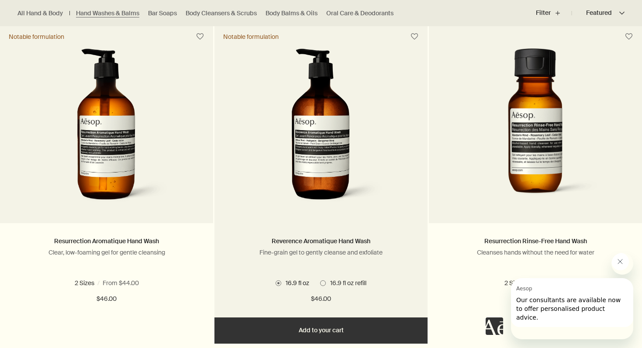
scroll to position [581, 0]
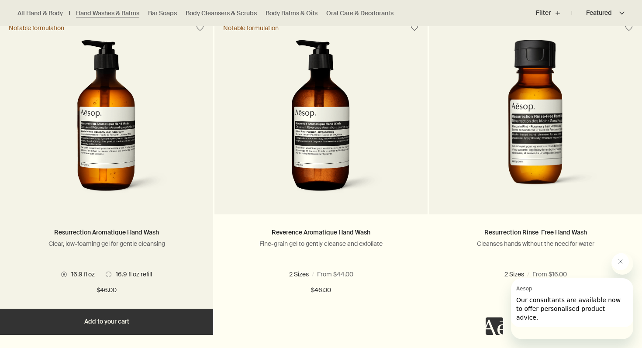
click at [116, 156] on img at bounding box center [106, 121] width 131 height 162
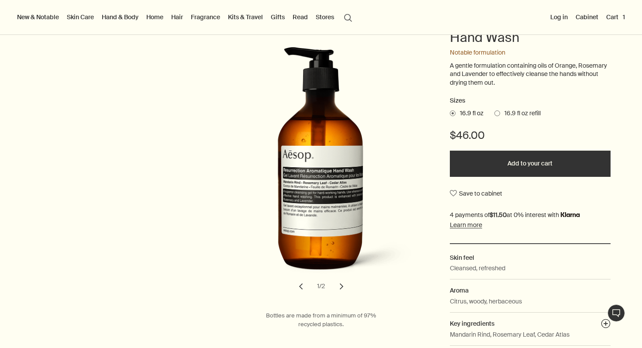
scroll to position [119, 0]
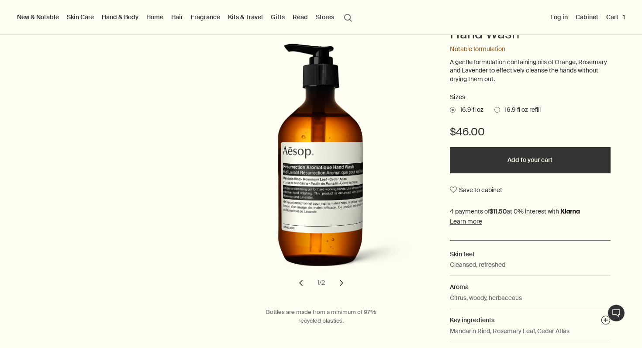
click at [522, 173] on button "Add to your cart" at bounding box center [530, 160] width 161 height 26
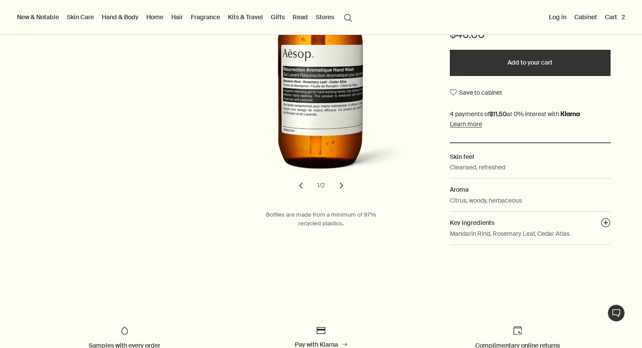
scroll to position [0, 0]
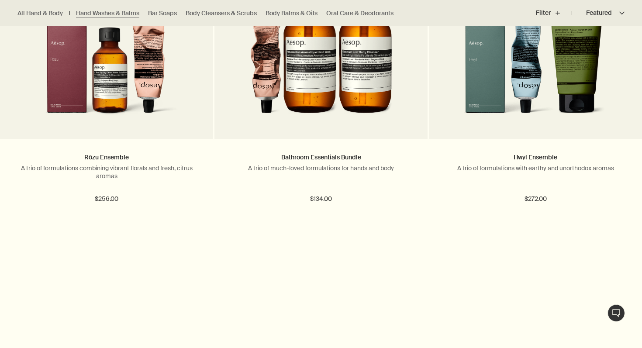
scroll to position [1299, 0]
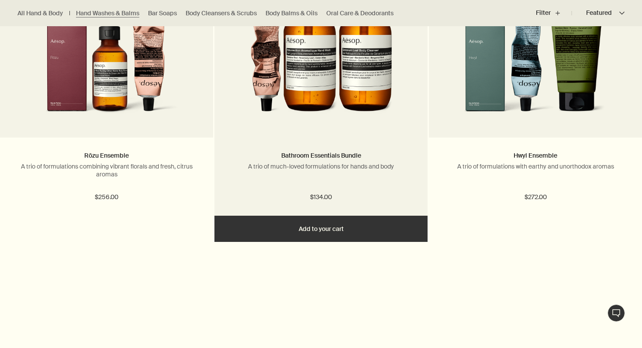
click at [318, 111] on img at bounding box center [321, 44] width 142 height 162
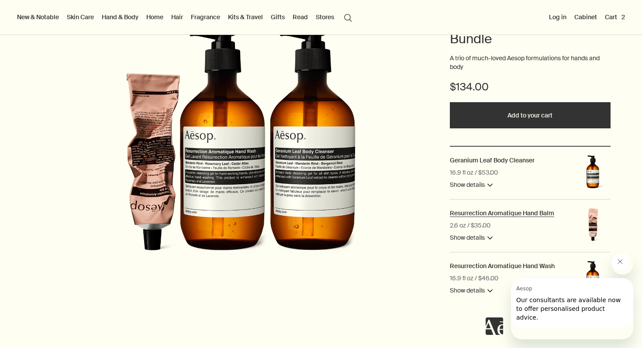
click at [506, 219] on link "Resurrection Aromatique Hand Balm" at bounding box center [502, 213] width 104 height 10
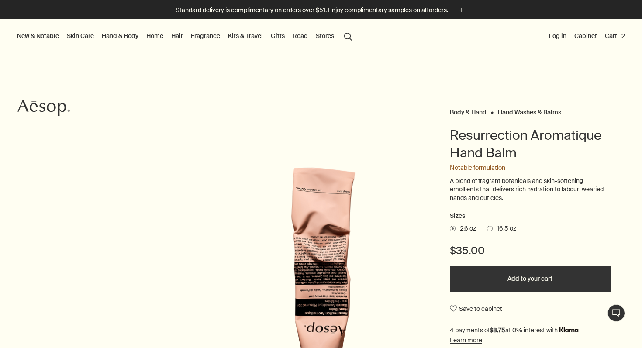
click at [498, 233] on span "16.5 oz" at bounding box center [505, 229] width 24 height 9
click at [487, 230] on input "16.5 oz" at bounding box center [487, 228] width 0 height 6
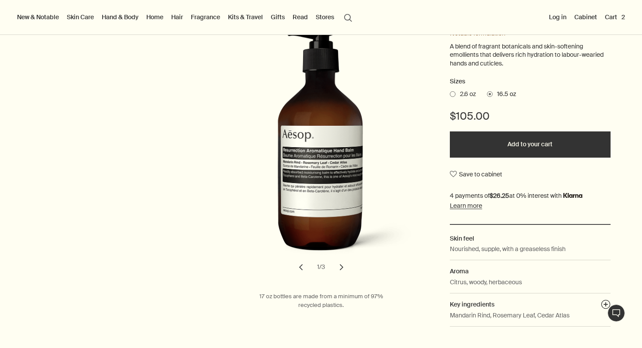
scroll to position [133, 0]
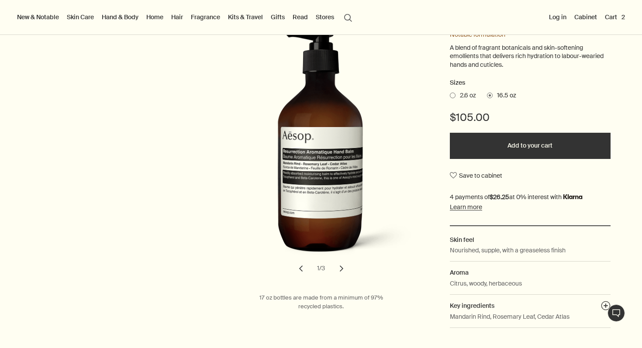
click at [527, 159] on button "Add to your cart" at bounding box center [530, 146] width 161 height 26
click at [609, 18] on button "Cart 3" at bounding box center [615, 16] width 24 height 11
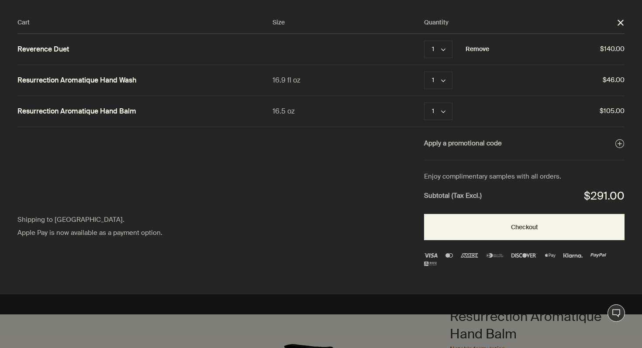
click at [477, 55] on button "Remove" at bounding box center [478, 49] width 24 height 10
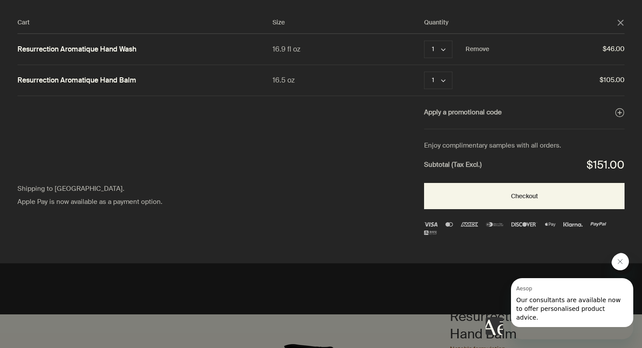
click at [58, 54] on link "Resurrection Aromatique Hand Wash" at bounding box center [76, 49] width 119 height 9
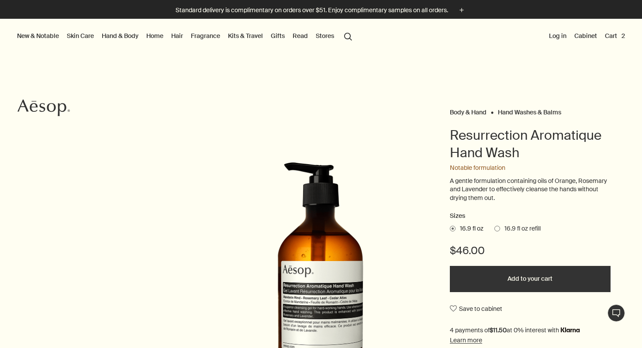
click at [265, 37] on link "Kits & Travel" at bounding box center [245, 35] width 38 height 11
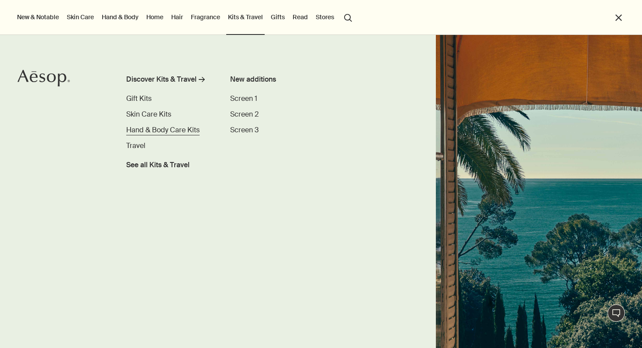
click at [157, 129] on span "Hand & Body Care Kits" at bounding box center [162, 129] width 73 height 9
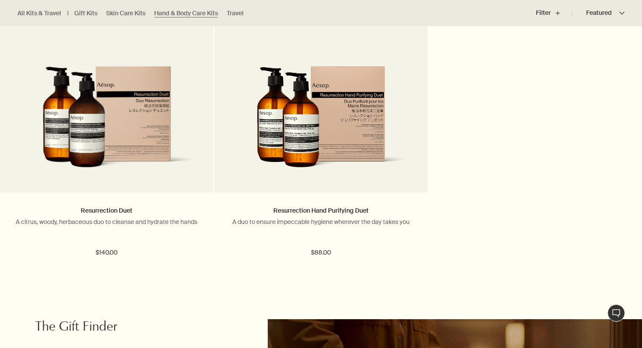
scroll to position [588, 0]
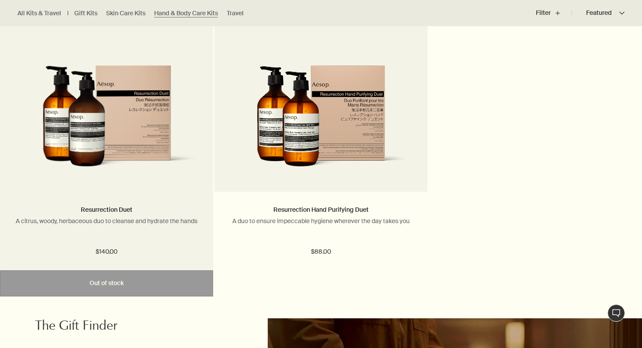
click at [148, 215] on h2 "Resurrection Duet" at bounding box center [106, 210] width 187 height 10
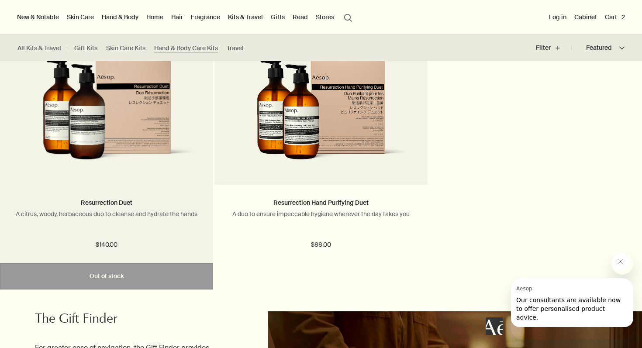
scroll to position [594, 0]
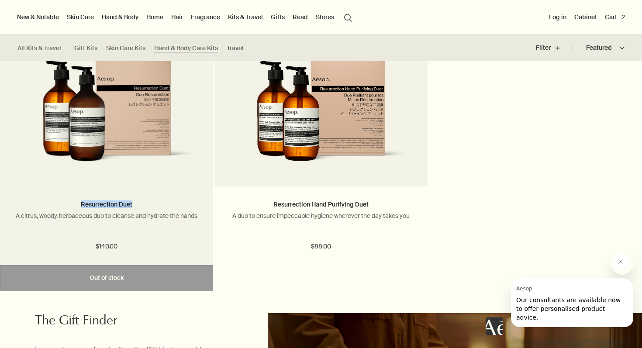
drag, startPoint x: 72, startPoint y: 223, endPoint x: 187, endPoint y: 220, distance: 114.9
click at [187, 210] on h2 "Resurrection Duet" at bounding box center [106, 205] width 187 height 10
copy link "Resurrection Duet"
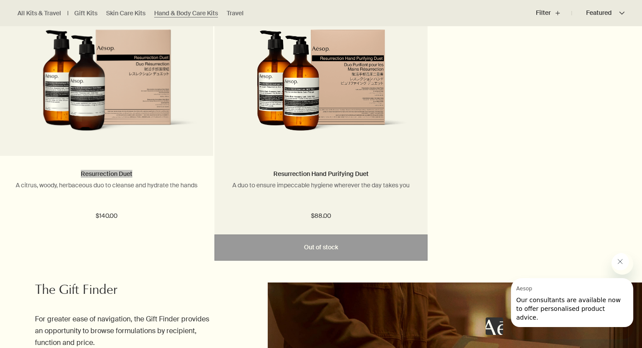
scroll to position [625, 0]
